Goal: Information Seeking & Learning: Check status

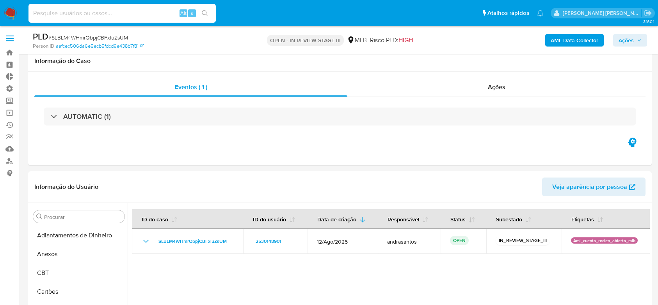
select select "10"
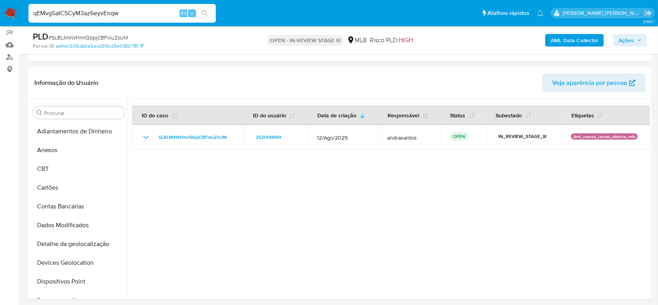
scroll to position [249, 0]
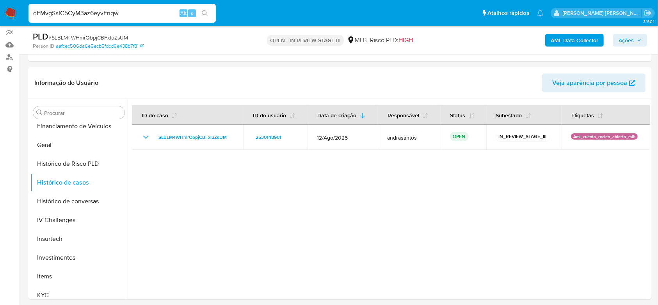
type input "qEMvgSaIC5CyM3az6eyvEnqw"
click at [206, 14] on icon "search-icon" at bounding box center [205, 13] width 6 height 6
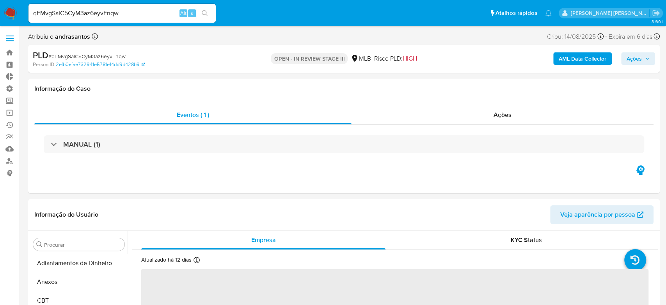
select select "10"
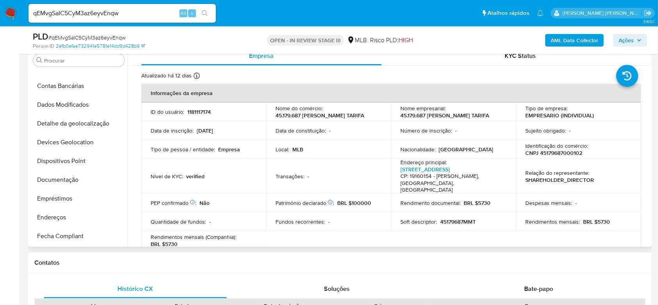
scroll to position [41, 0]
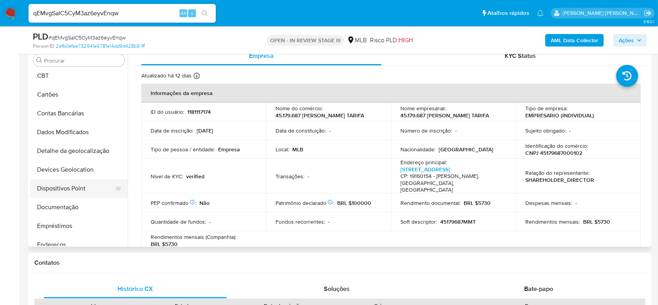
drag, startPoint x: 61, startPoint y: 205, endPoint x: 62, endPoint y: 193, distance: 11.8
click at [61, 205] on button "Documentação" at bounding box center [79, 207] width 98 height 19
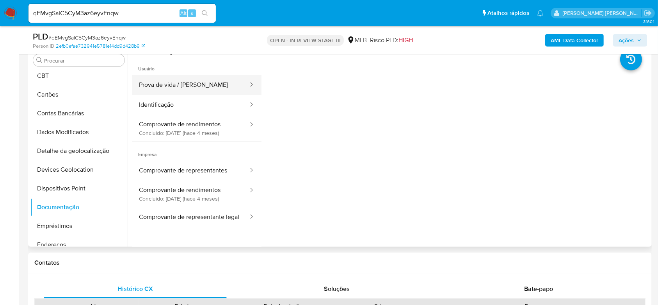
click at [212, 85] on button "Prova de vida / [PERSON_NAME]" at bounding box center [190, 85] width 117 height 20
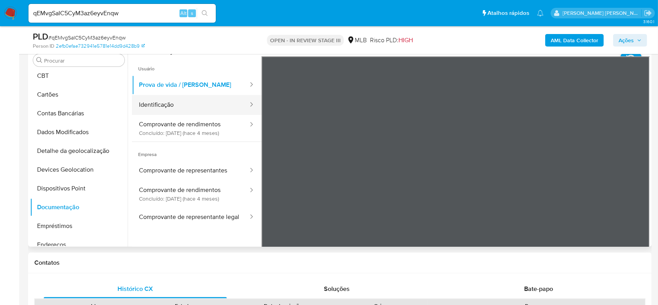
click at [179, 100] on button "Identificação" at bounding box center [190, 105] width 117 height 20
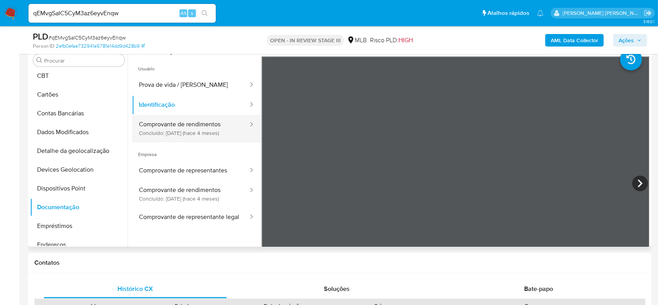
click at [182, 126] on button "Comprovante de rendimentos Concluído: [DATE] (hace 4 meses)" at bounding box center [190, 128] width 117 height 27
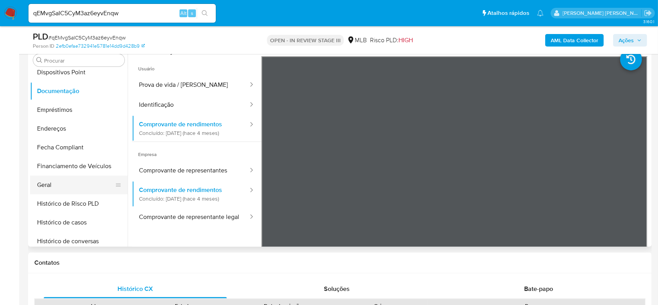
scroll to position [197, 0]
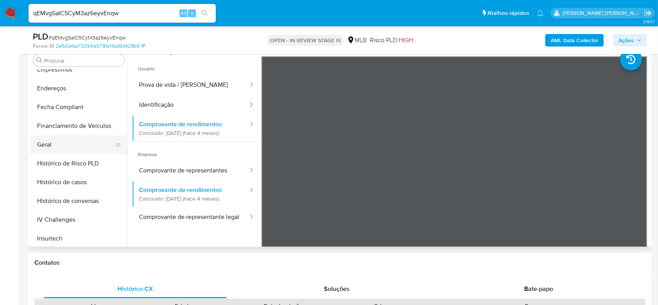
click at [57, 139] on button "Geral" at bounding box center [75, 144] width 91 height 19
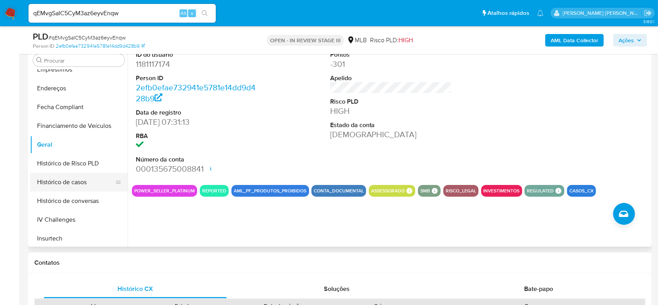
click at [77, 182] on button "Histórico de casos" at bounding box center [75, 182] width 91 height 19
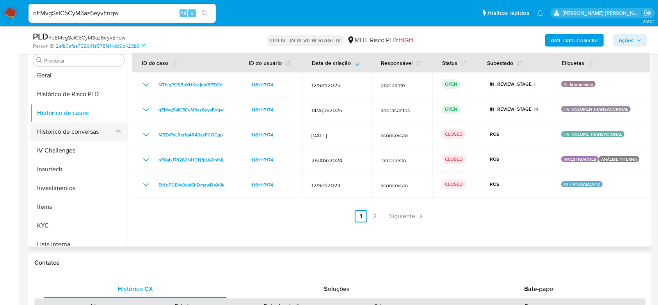
scroll to position [301, 0]
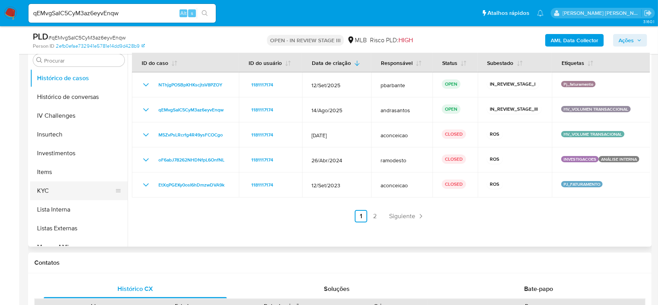
click at [48, 185] on button "KYC" at bounding box center [75, 190] width 91 height 19
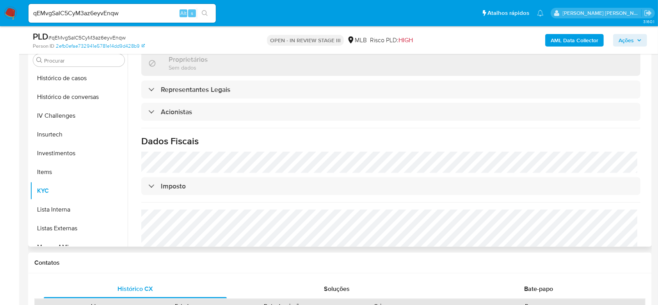
scroll to position [416, 0]
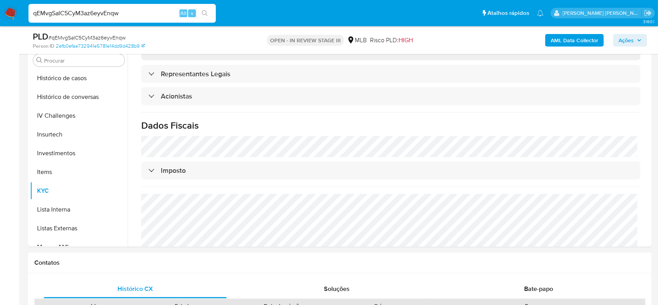
click at [102, 14] on input "qEMvgSaIC5CyM3az6eyvEnqw" at bounding box center [122, 13] width 187 height 10
paste input "kgrVHKSgmsL3h0VUgE4CICc7"
type input "kgrVHKSgmsL3h0VUgE4CICc7"
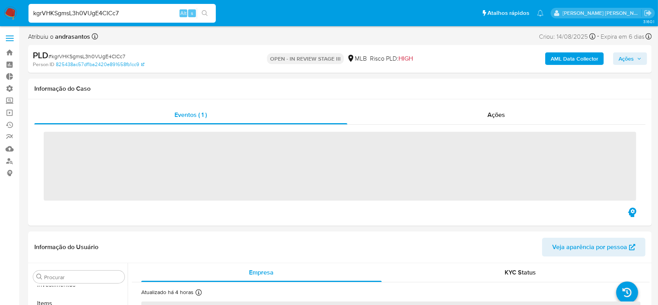
scroll to position [405, 0]
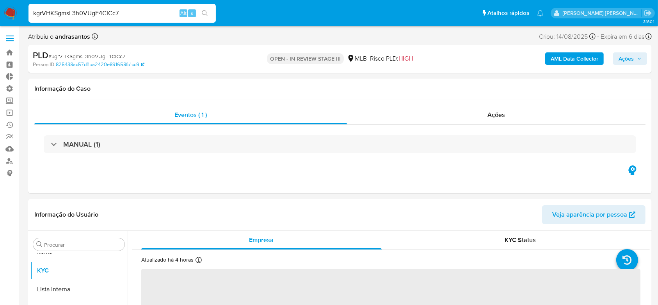
select select "10"
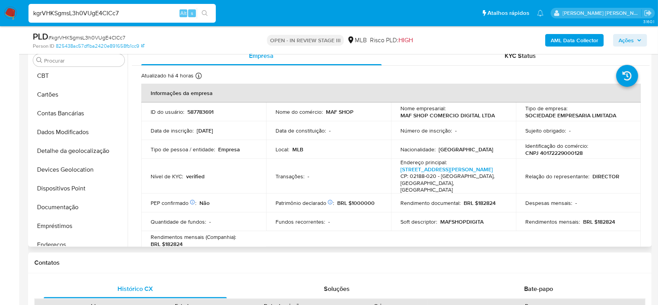
scroll to position [93, 0]
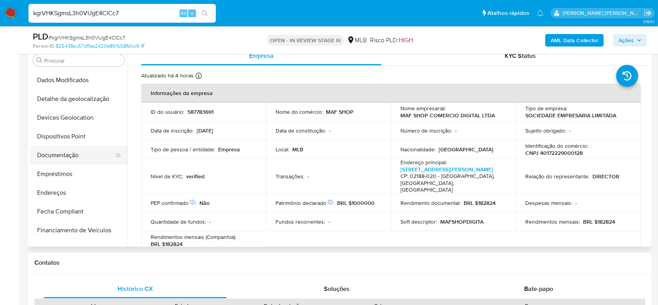
click at [68, 158] on button "Documentação" at bounding box center [75, 155] width 91 height 19
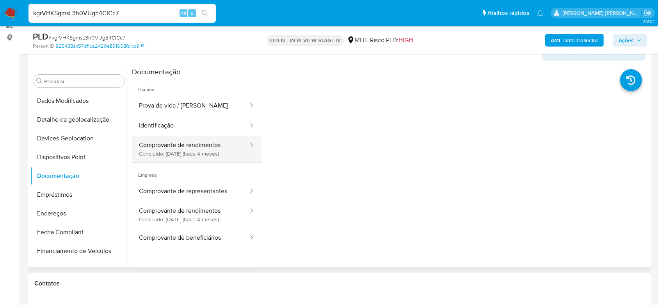
scroll to position [156, 0]
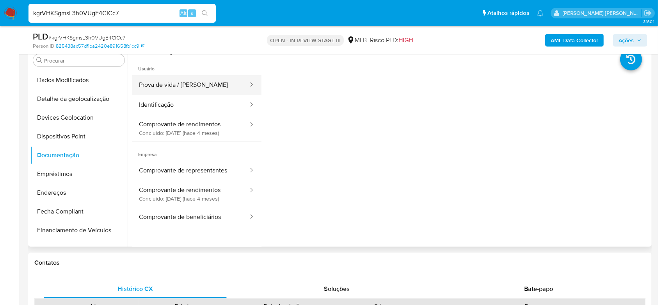
click at [200, 89] on button "Prova de vida / [PERSON_NAME]" at bounding box center [190, 85] width 117 height 20
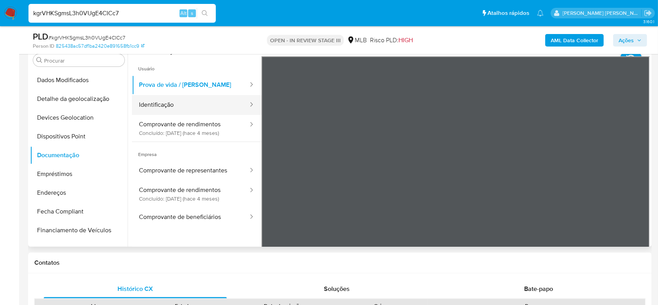
click at [174, 108] on button "Identificação" at bounding box center [190, 105] width 117 height 20
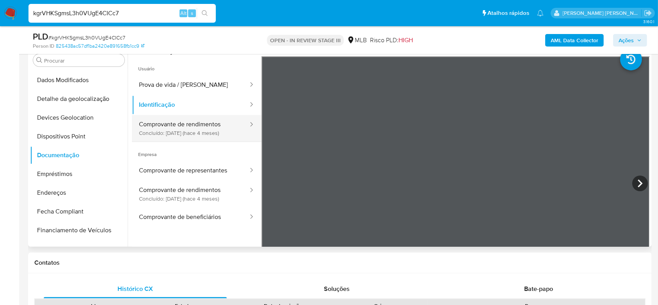
click at [196, 130] on button "Comprovante de rendimentos Concluído: [DATE] (hace 4 meses)" at bounding box center [190, 128] width 117 height 27
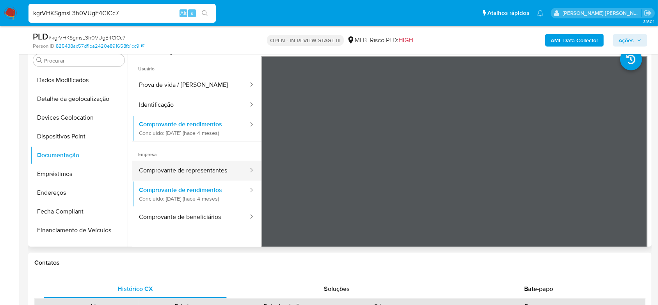
click at [218, 175] on button "Comprovante de representantes" at bounding box center [190, 170] width 117 height 20
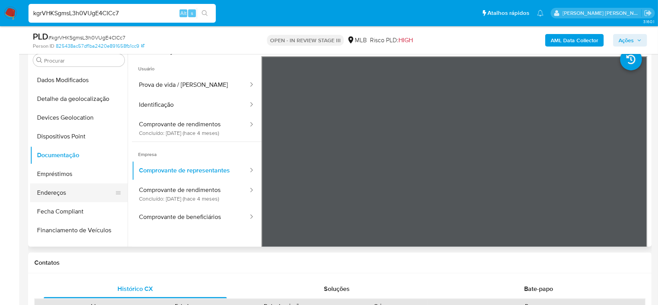
scroll to position [144, 0]
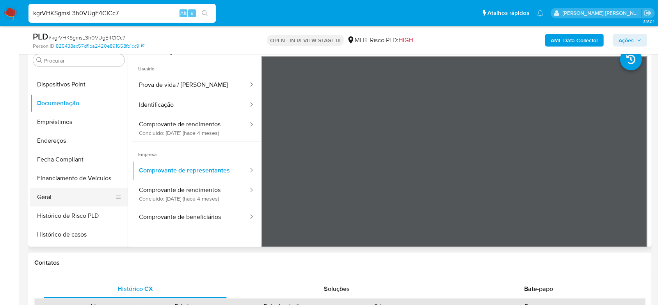
click at [73, 201] on button "Geral" at bounding box center [75, 196] width 91 height 19
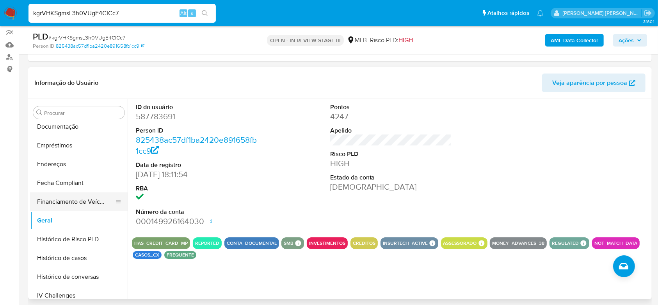
scroll to position [197, 0]
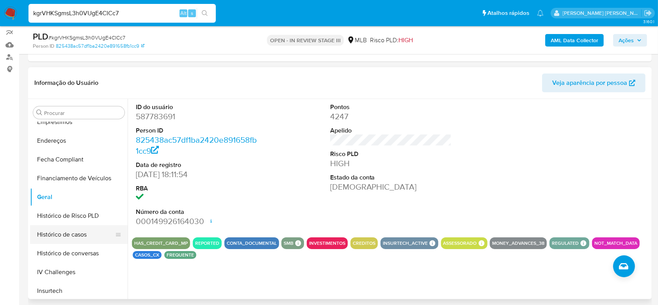
click at [55, 233] on button "Histórico de casos" at bounding box center [75, 234] width 91 height 19
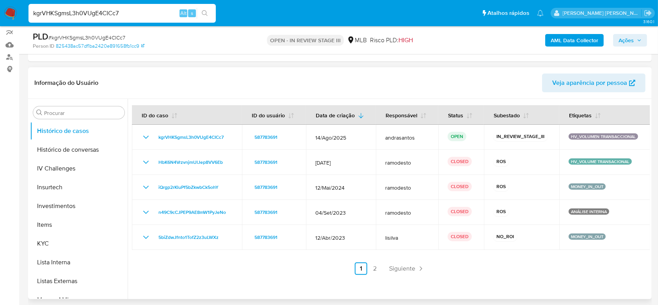
scroll to position [301, 0]
click at [61, 237] on button "KYC" at bounding box center [75, 242] width 91 height 19
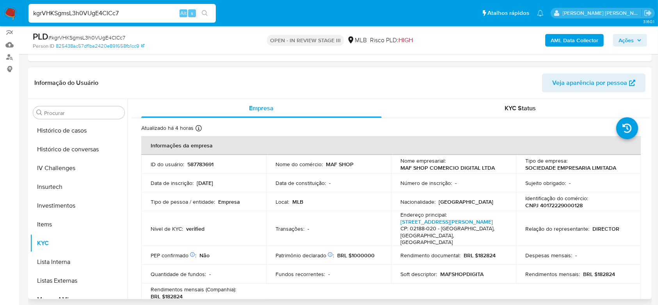
click at [550, 203] on p "CNPJ 40172229000128" at bounding box center [554, 204] width 57 height 7
copy p "40172229000128"
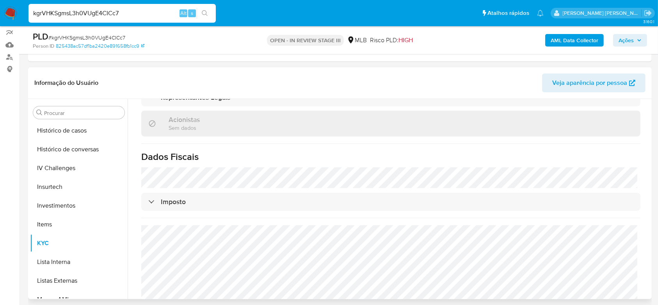
scroll to position [469, 0]
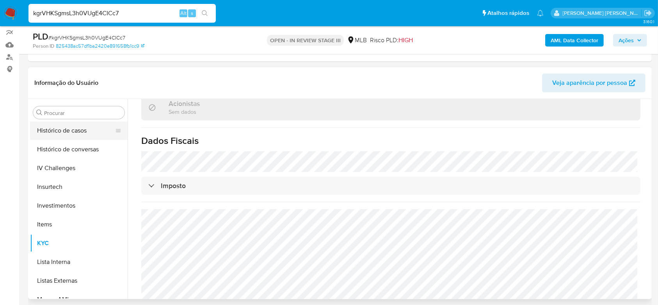
click at [75, 133] on button "Histórico de casos" at bounding box center [75, 130] width 91 height 19
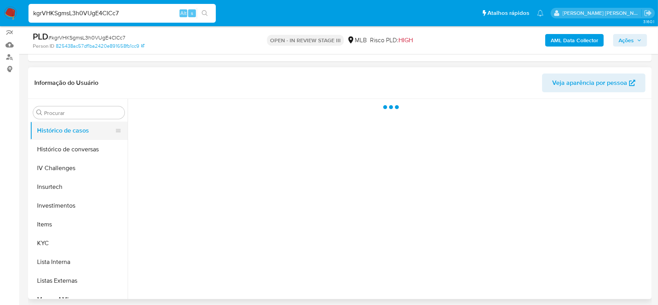
scroll to position [0, 0]
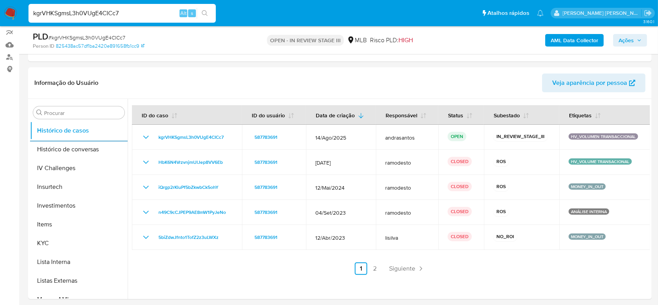
click at [105, 14] on input "kgrVHKSgmsL3h0VUgE4CICc7" at bounding box center [122, 13] width 187 height 10
paste input "waS12SGcLc4IubHt3Ovavhq"
type input "waS12SGcLc4IubHt3Ovavhq7"
click at [207, 10] on icon "search-icon" at bounding box center [205, 13] width 6 height 6
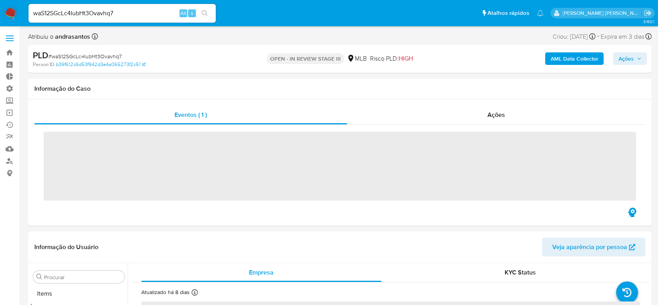
scroll to position [405, 0]
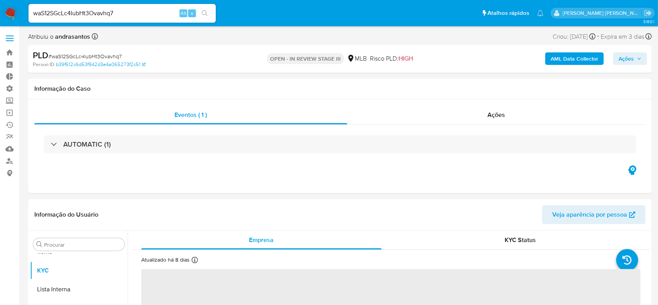
select select "10"
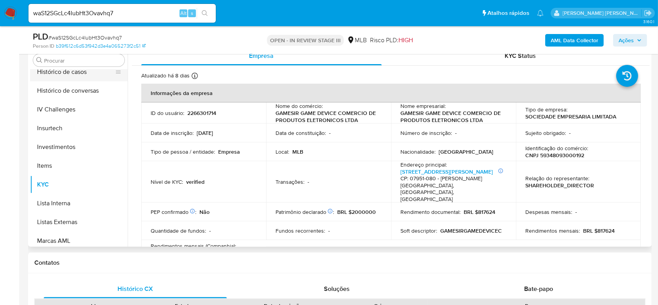
scroll to position [144, 0]
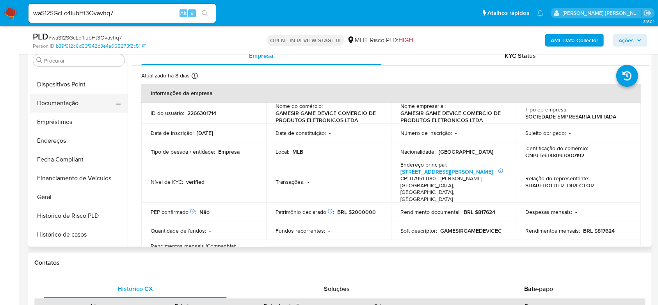
click at [69, 101] on button "Documentação" at bounding box center [75, 103] width 91 height 19
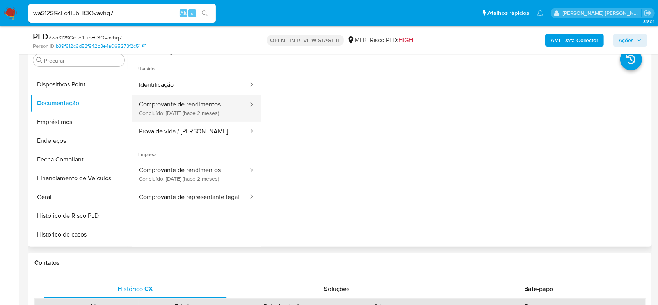
scroll to position [104, 0]
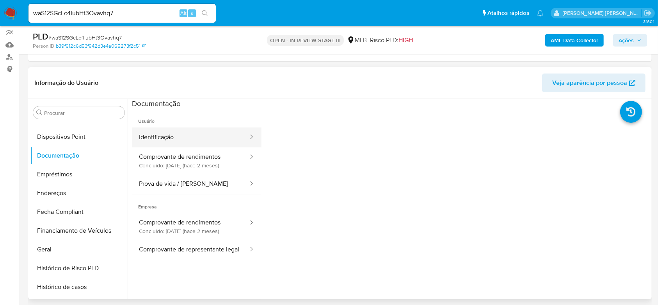
click at [175, 140] on button "Identificação" at bounding box center [190, 137] width 117 height 20
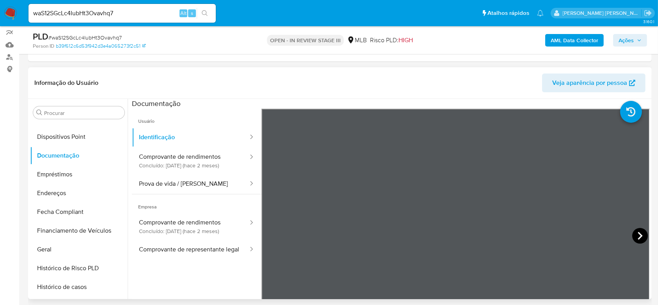
click at [636, 235] on icon at bounding box center [641, 236] width 16 height 16
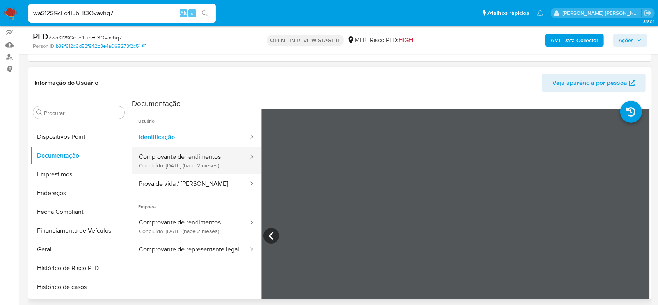
click at [184, 157] on button "Comprovante de rendimentos Concluído: [DATE] (hace 2 meses)" at bounding box center [190, 160] width 117 height 27
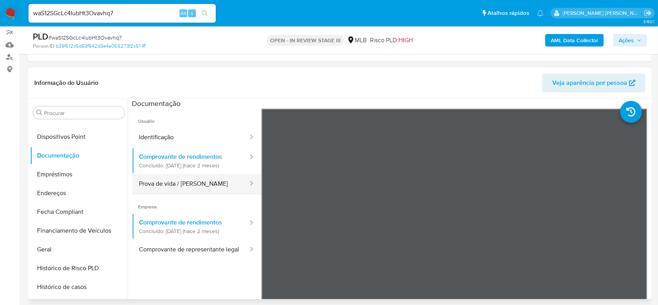
click at [206, 189] on button "Prova de vida / [PERSON_NAME]" at bounding box center [190, 184] width 117 height 20
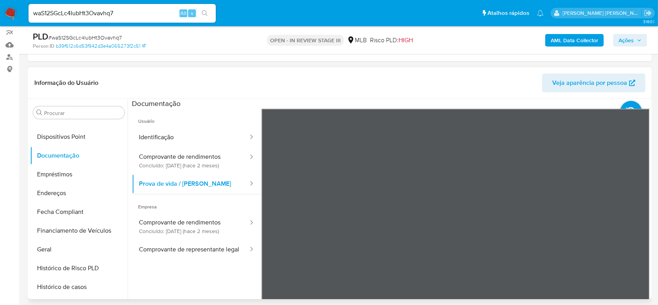
scroll to position [52, 0]
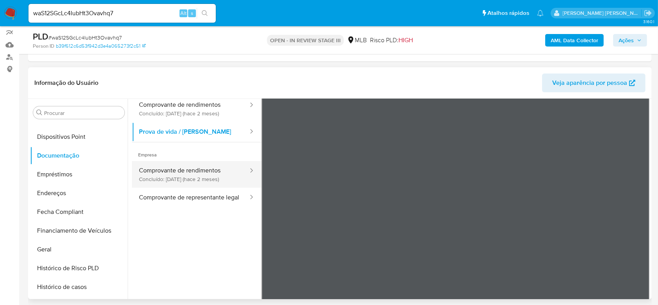
click at [187, 173] on button "Comprovante de rendimentos Concluído: [DATE] (hace 2 meses)" at bounding box center [190, 174] width 117 height 27
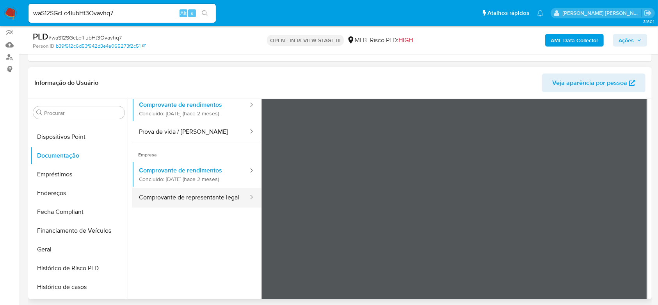
click at [211, 198] on button "Comprovante de representante legal" at bounding box center [190, 197] width 117 height 20
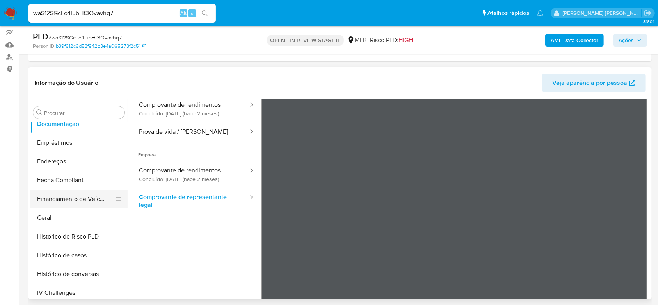
scroll to position [197, 0]
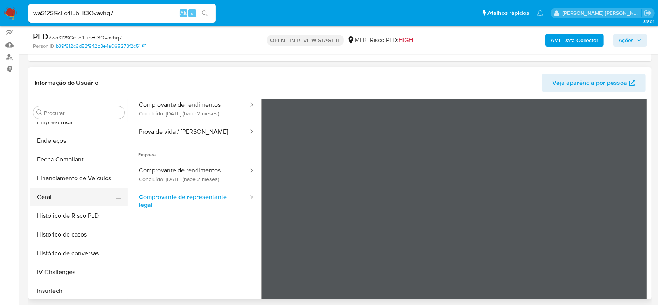
click at [63, 197] on button "Geral" at bounding box center [75, 196] width 91 height 19
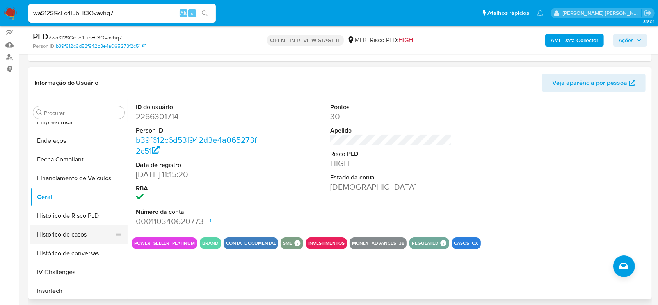
click at [72, 230] on button "Histórico de casos" at bounding box center [75, 234] width 91 height 19
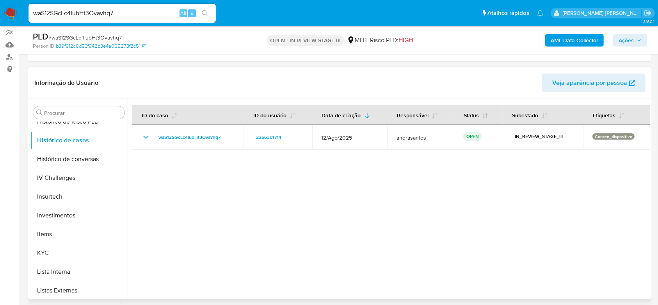
scroll to position [301, 0]
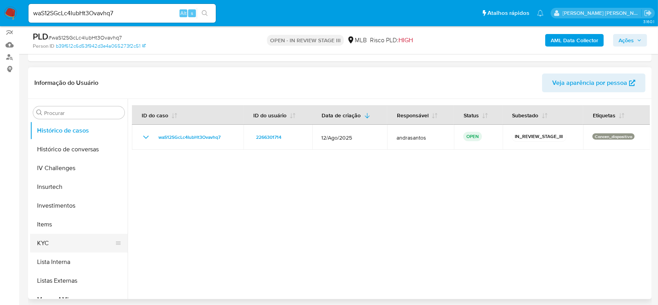
click at [44, 244] on button "KYC" at bounding box center [75, 242] width 91 height 19
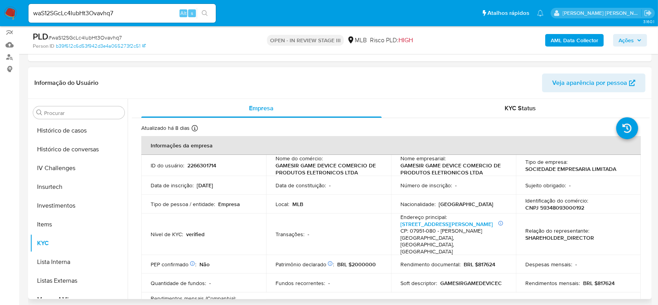
scroll to position [52, 0]
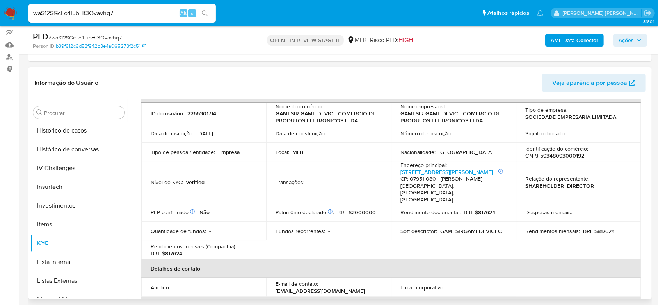
click at [568, 155] on p "CNPJ 59348093000192" at bounding box center [555, 155] width 59 height 7
copy p "59348093000192"
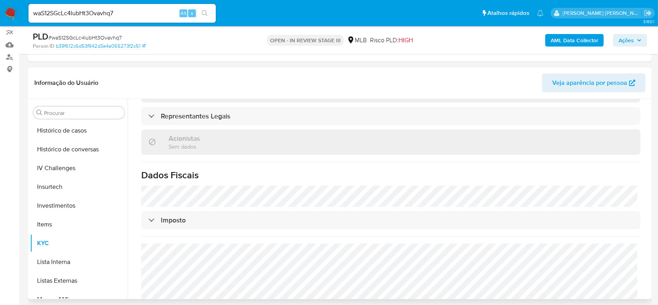
scroll to position [462, 0]
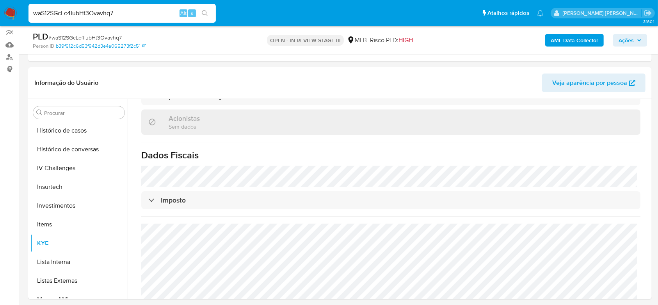
click at [84, 10] on input "waS12SGcLc4IubHt3Ovavhq7" at bounding box center [122, 13] width 187 height 10
paste input "Se não voltar a luz até amanhã de manhã, não vou presencial, porque não vou tom…"
type input "Se não voltar a luz até amanhã de manhã, não vou presencial, porque não vou tom…"
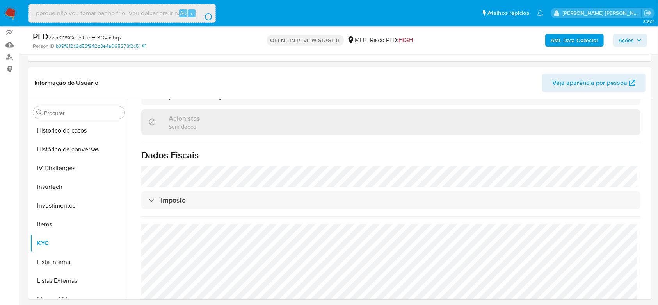
scroll to position [0, 0]
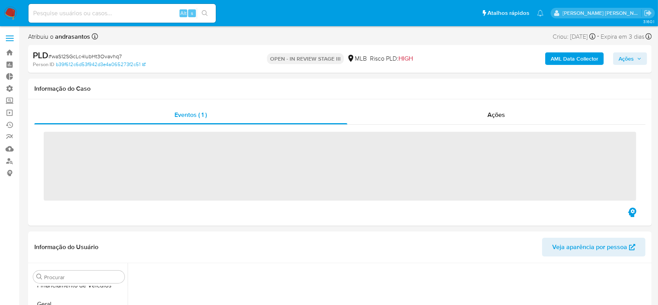
scroll to position [356, 0]
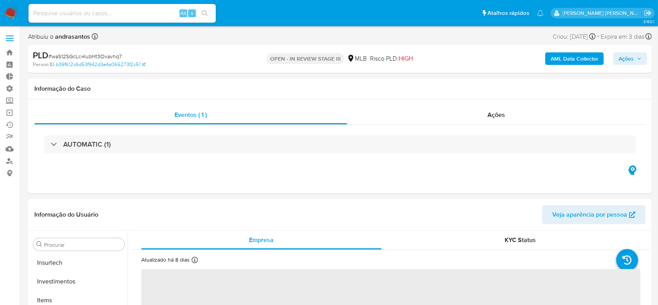
select select "10"
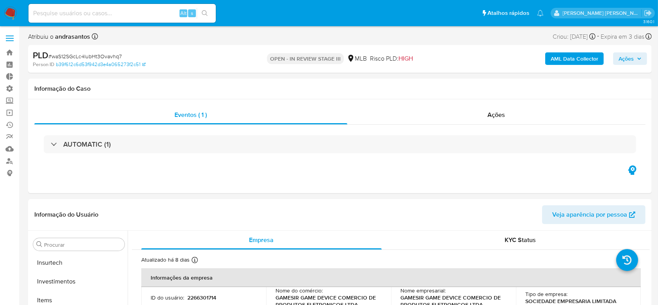
scroll to position [405, 0]
click at [68, 8] on input at bounding box center [122, 13] width 187 height 10
paste input "Se não voltar a luz até amanhã de manhã, não vou presencial, porque não vou tom…"
type input "Se não voltar a luz até amanhã de manhã, não vou presencial, porque não vou tom…"
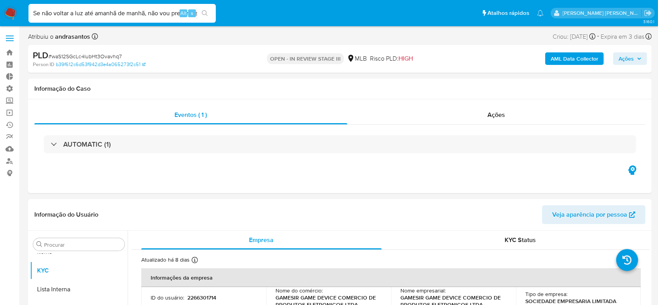
scroll to position [0, 168]
click at [68, 12] on input "Se não voltar a luz até amanhã de manhã, não vou presencial, porque não vou tom…" at bounding box center [122, 13] width 187 height 10
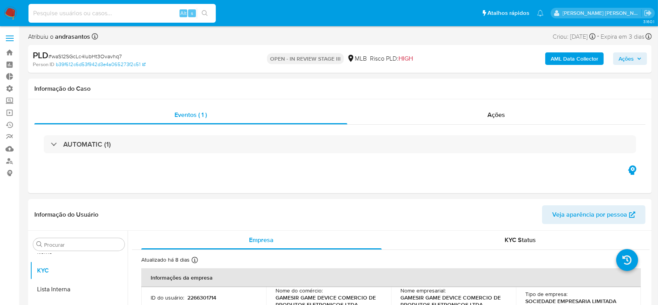
click at [125, 15] on input at bounding box center [122, 13] width 187 height 10
paste input "EXz61frY4YLleZ8mJuGYCiYk"
type input "EXz61frY4YLleZ8mJuGYCiYk"
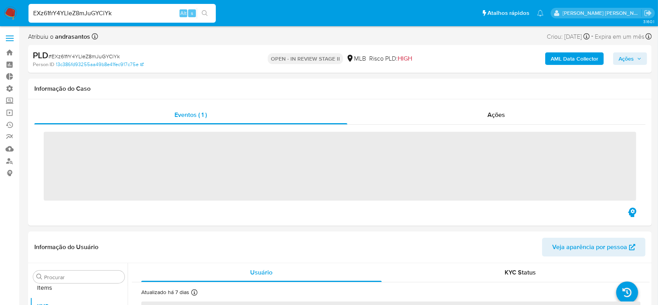
scroll to position [405, 0]
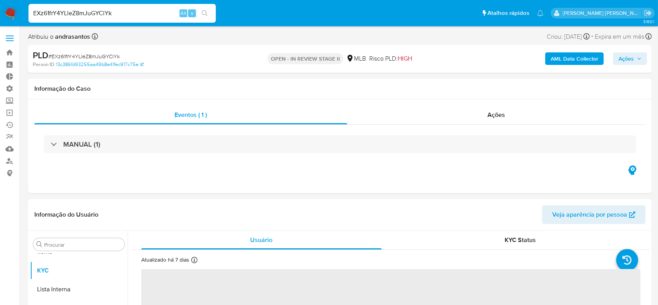
select select "10"
